Goal: Task Accomplishment & Management: Use online tool/utility

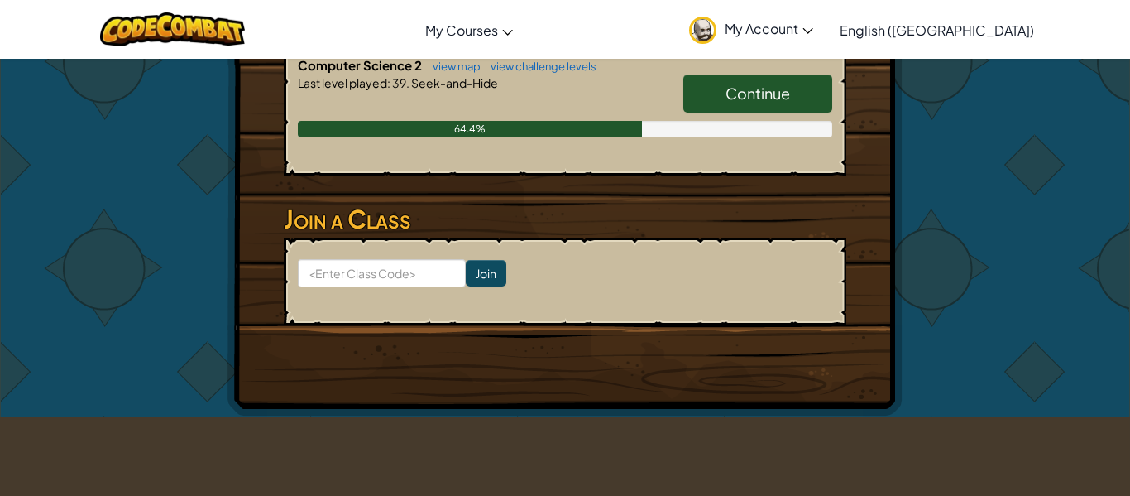
scroll to position [487, 0]
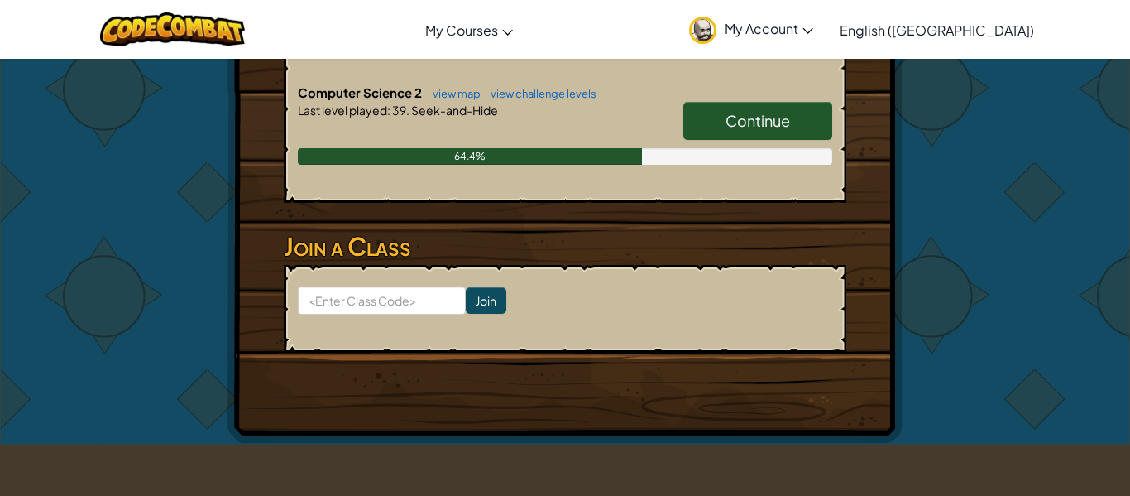
click at [765, 113] on span "Continue" at bounding box center [758, 120] width 65 height 19
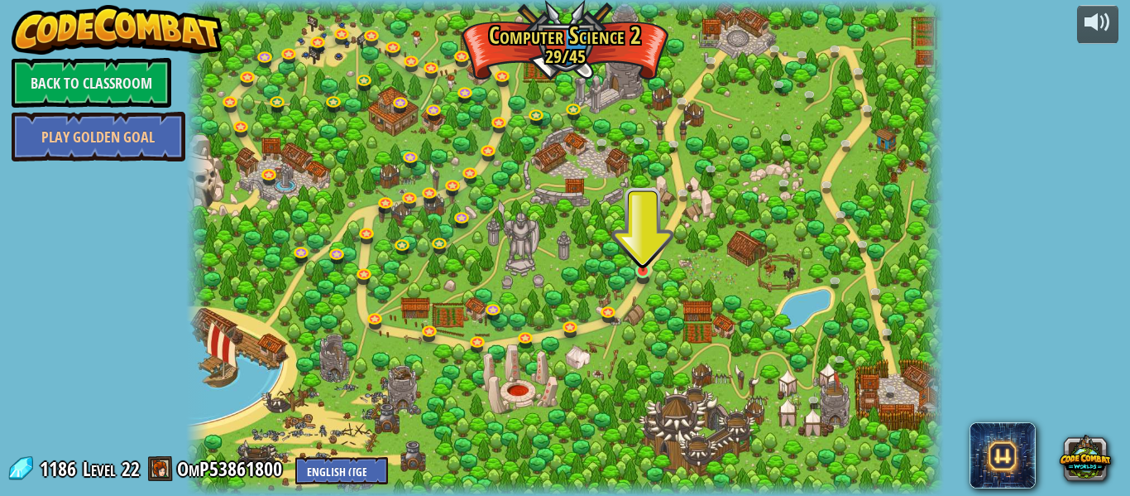
click at [640, 269] on img at bounding box center [643, 252] width 17 height 40
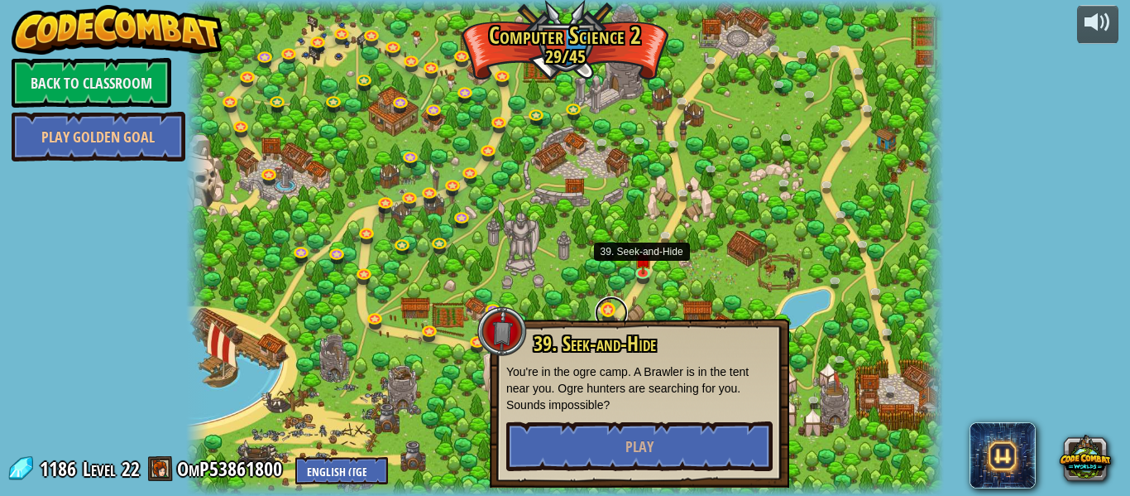
click at [617, 309] on link at bounding box center [611, 312] width 33 height 33
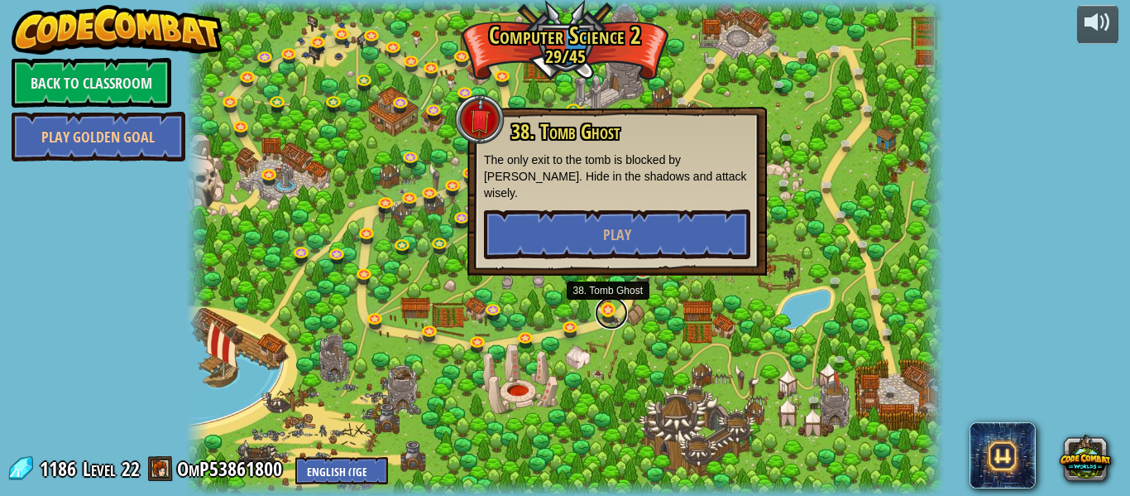
click at [606, 312] on link at bounding box center [611, 312] width 33 height 33
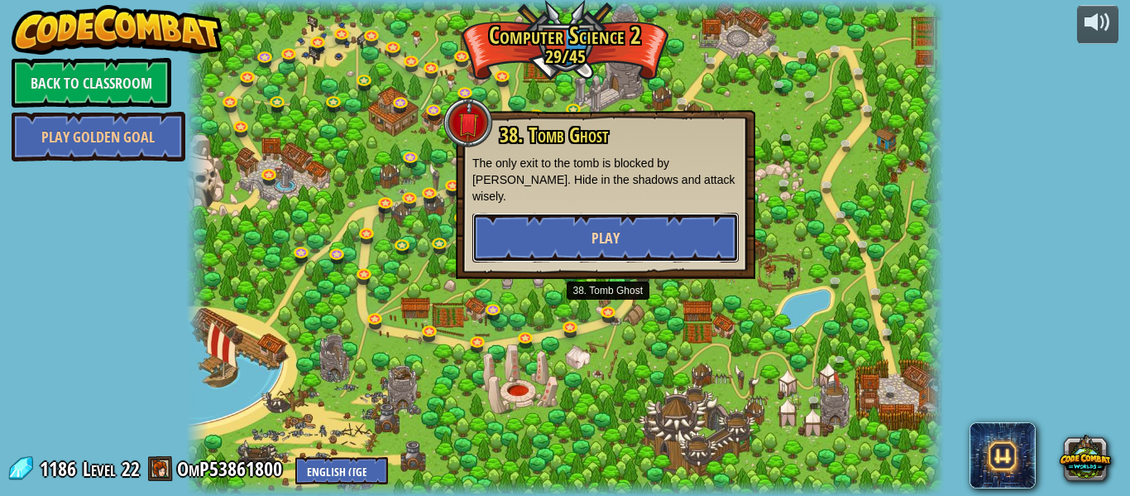
click at [659, 220] on button "Play" at bounding box center [605, 238] width 266 height 50
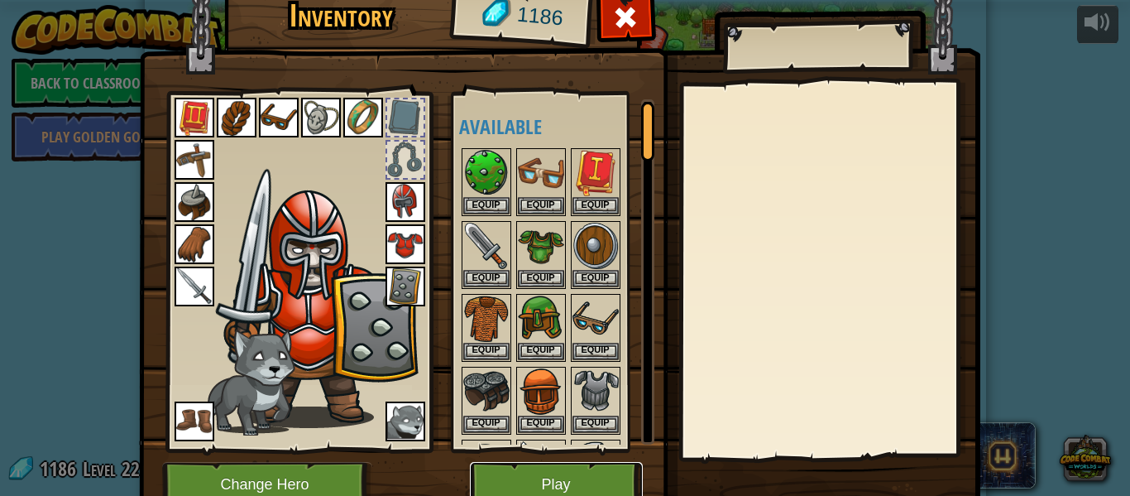
click at [575, 478] on button "Play" at bounding box center [556, 485] width 173 height 46
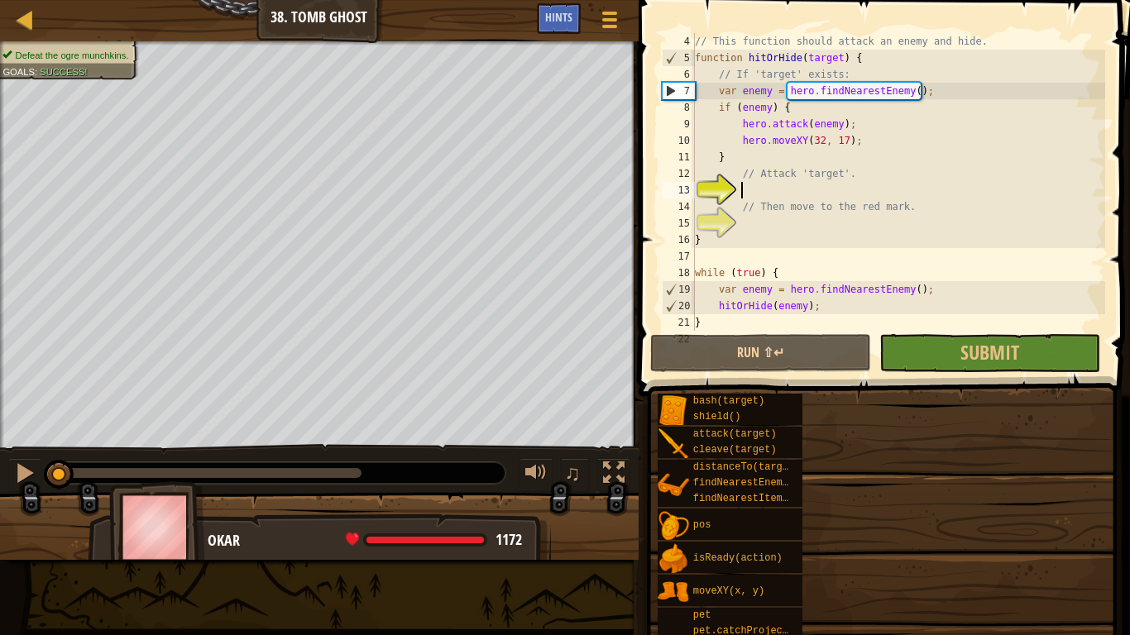
scroll to position [50, 0]
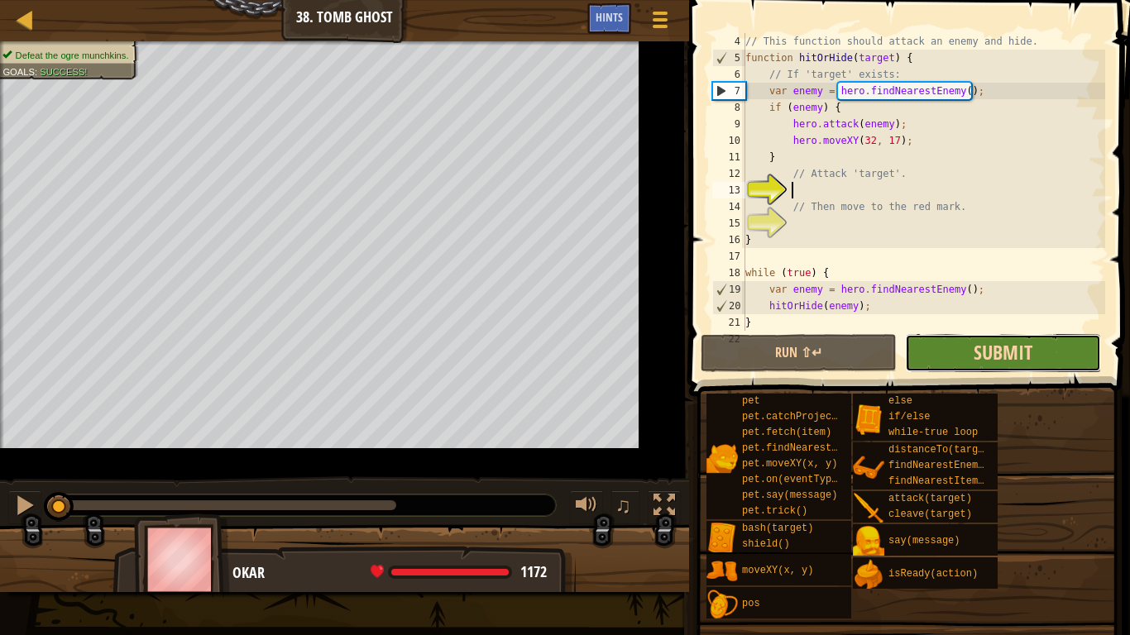
click at [976, 349] on span "Submit" at bounding box center [1003, 352] width 59 height 26
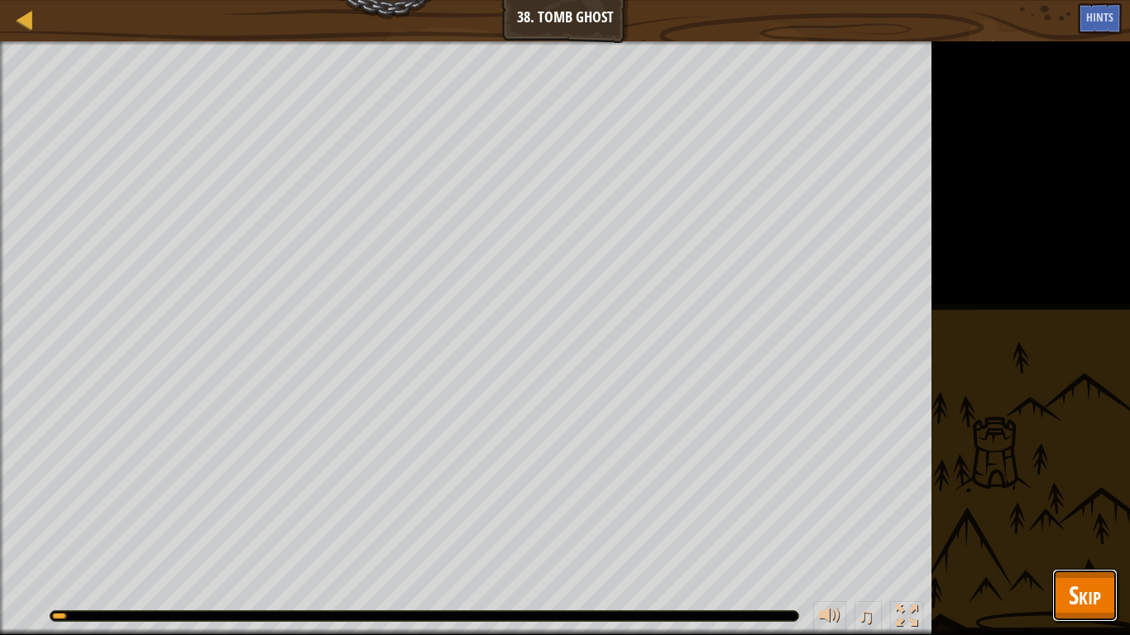
click at [1086, 495] on span "Skip" at bounding box center [1085, 595] width 32 height 34
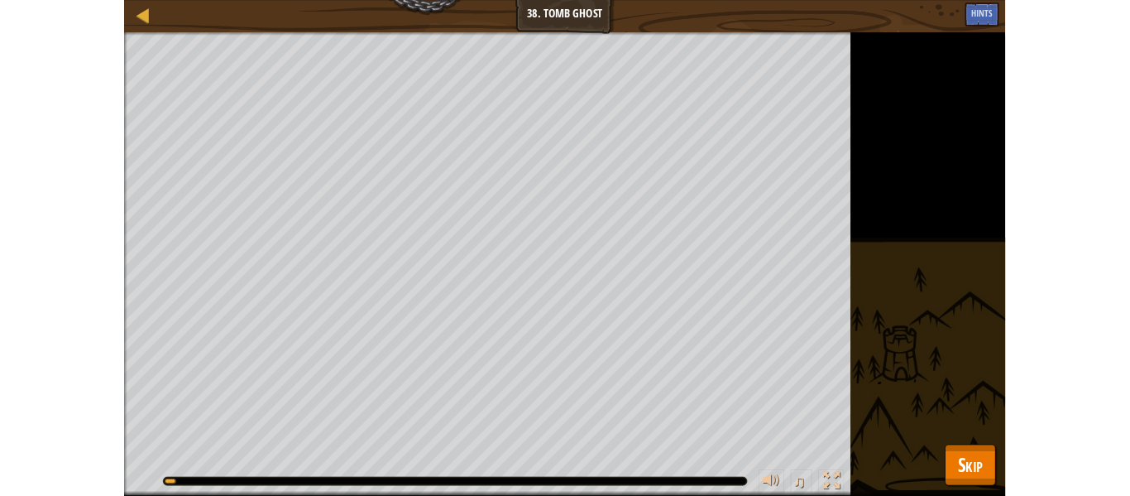
scroll to position [33, 0]
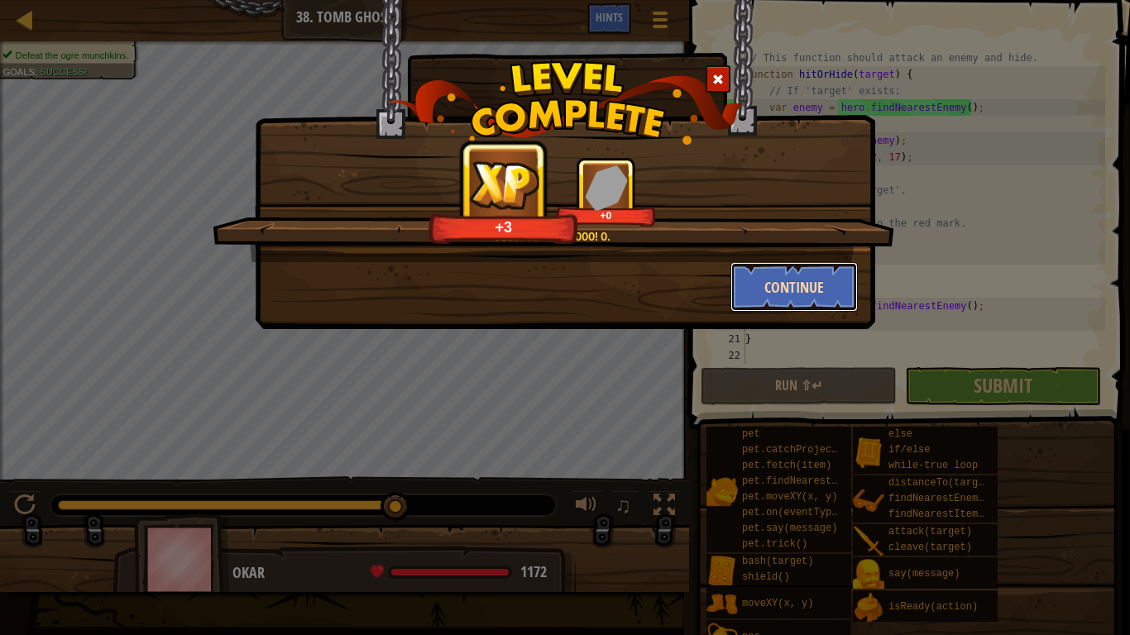
click at [830, 287] on button "Continue" at bounding box center [795, 287] width 128 height 50
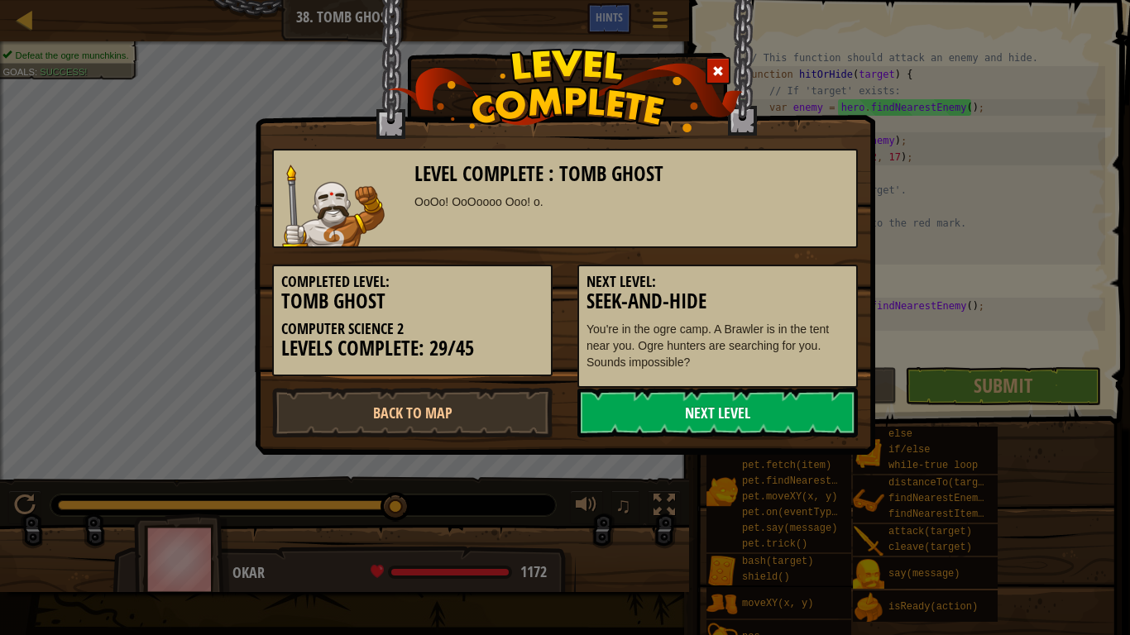
click at [786, 415] on link "Next Level" at bounding box center [718, 413] width 280 height 50
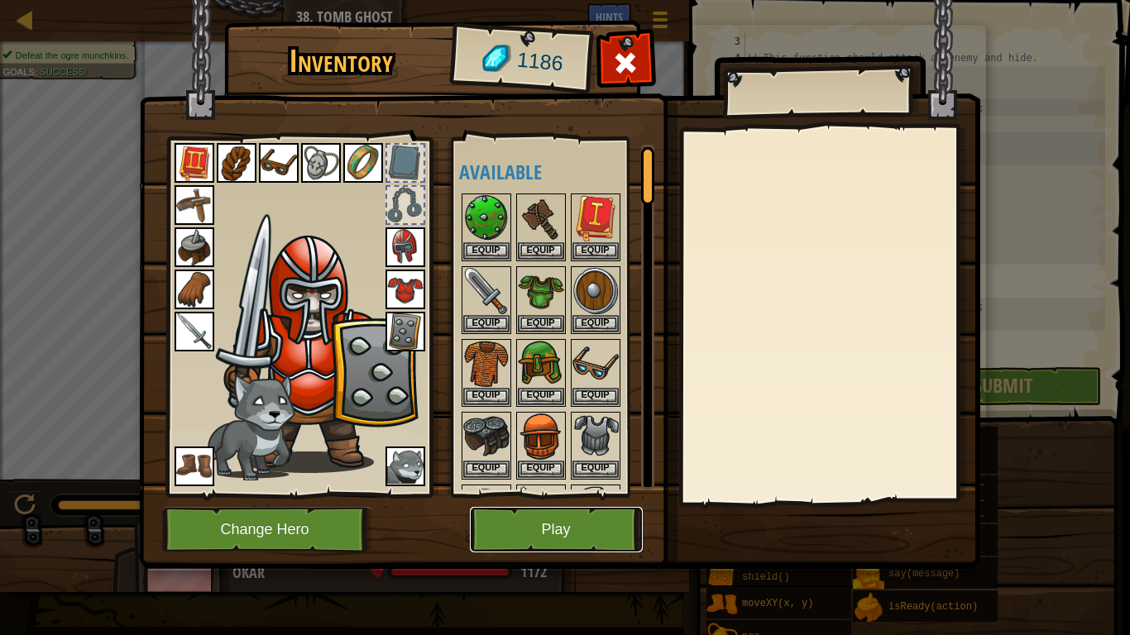
click at [578, 495] on button "Play" at bounding box center [556, 530] width 173 height 46
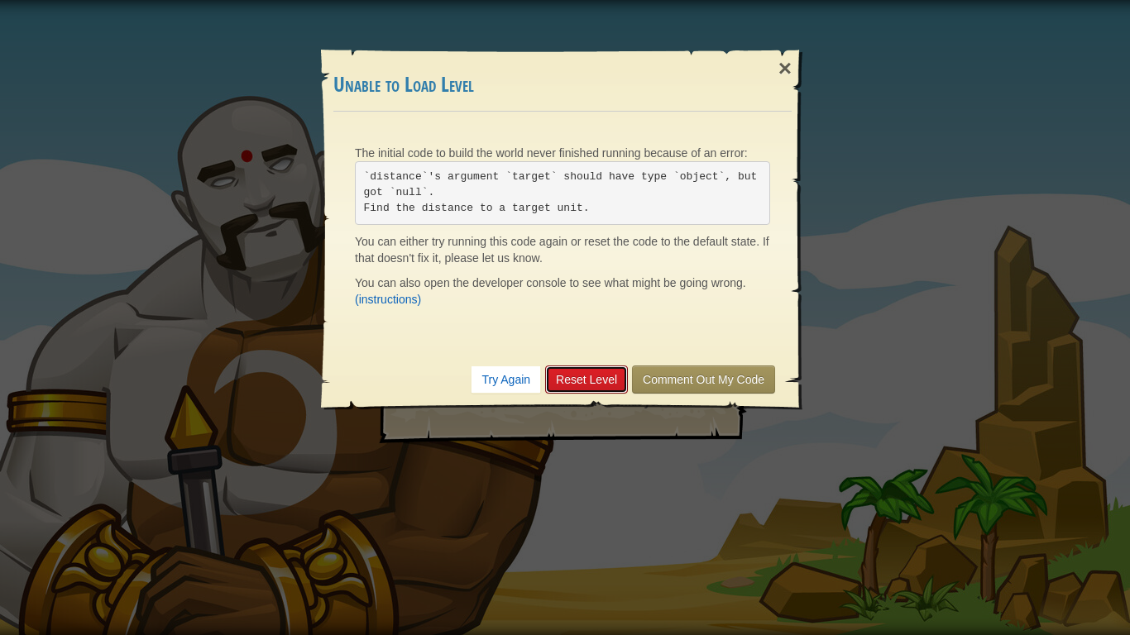
click at [587, 381] on link "Reset Level" at bounding box center [586, 380] width 83 height 28
